Goal: Check status

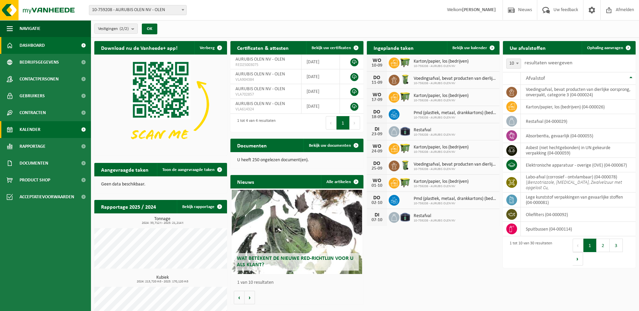
click at [34, 131] on span "Kalender" at bounding box center [30, 129] width 21 height 17
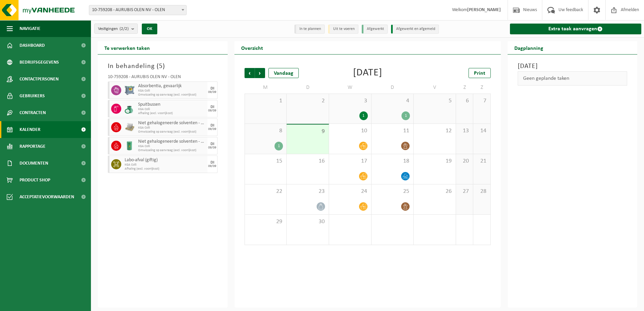
click at [241, 261] on div "Vorige Volgende Vandaag [DATE] Print M D W D V Z Z 1 2 3 1 4 1 5 6 7 8 1 9 10 1…" at bounding box center [367, 181] width 266 height 253
click at [173, 215] on div "In behandeling ( 5 ) 10-759208 - AURUBIS OLEN NV - OLEN Absorbentia, gevaarlijk…" at bounding box center [163, 181] width 130 height 253
click at [540, 262] on div "[DATE] Geen geplande taken" at bounding box center [573, 181] width 130 height 253
click at [209, 280] on div "In behandeling ( 5 ) 10-759208 - AURUBIS OLEN NV - OLEN Absorbentia, gevaarlijk…" at bounding box center [163, 181] width 130 height 253
click at [560, 151] on div "[DATE] Geen geplande taken" at bounding box center [573, 181] width 130 height 253
